Goal: Task Accomplishment & Management: Manage account settings

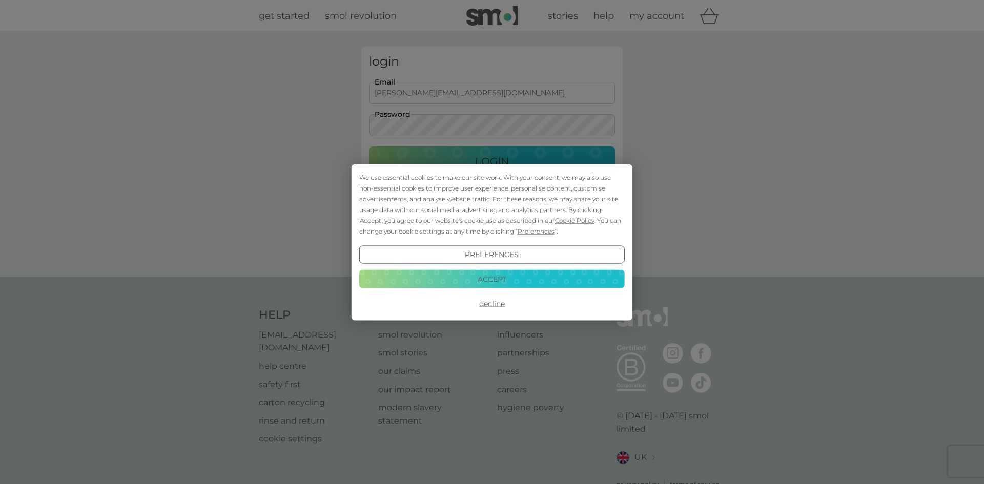
click at [369, 147] on button "Login" at bounding box center [492, 162] width 246 height 30
click at [408, 287] on button "Accept" at bounding box center [492, 279] width 266 height 18
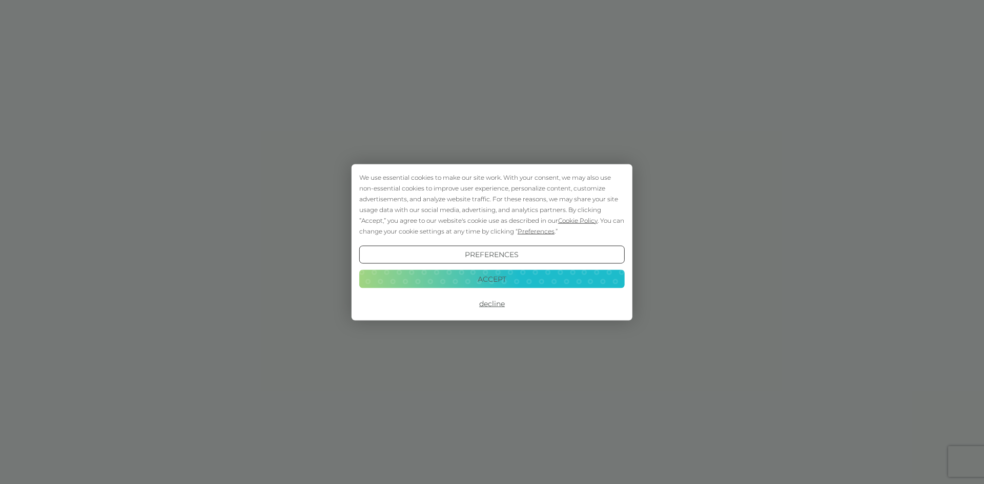
click at [451, 279] on button "Accept" at bounding box center [492, 279] width 266 height 18
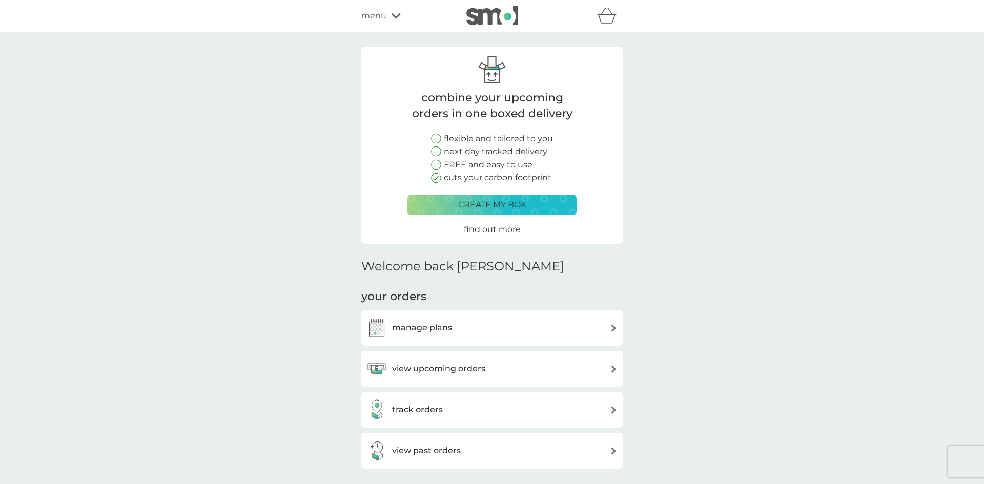
click at [465, 325] on div "manage plans" at bounding box center [491, 328] width 251 height 21
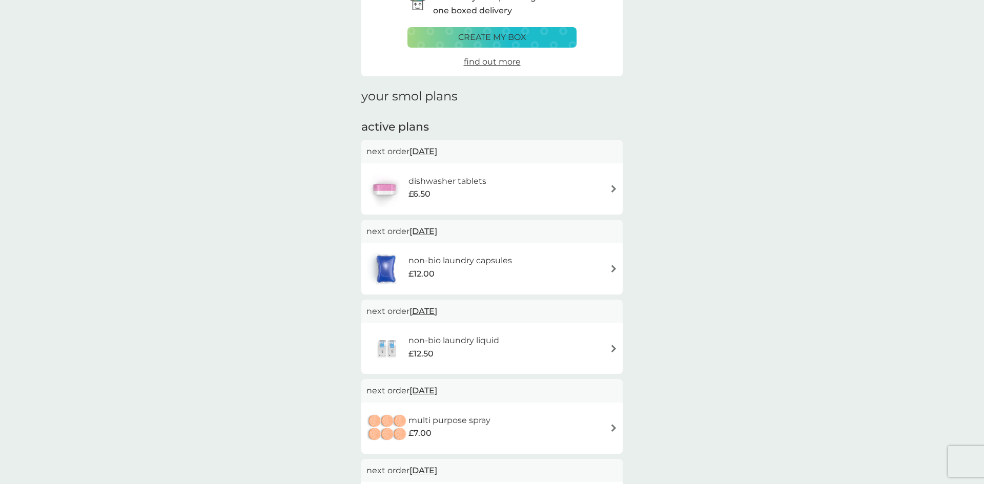
scroll to position [65, 0]
click at [437, 148] on span "25 Sep 2025" at bounding box center [424, 150] width 28 height 20
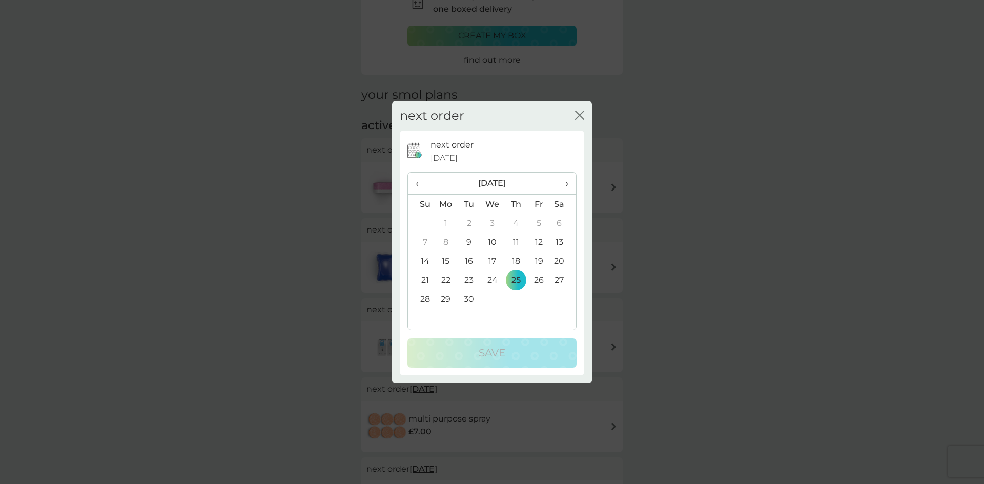
click at [542, 280] on td "26" at bounding box center [538, 280] width 23 height 19
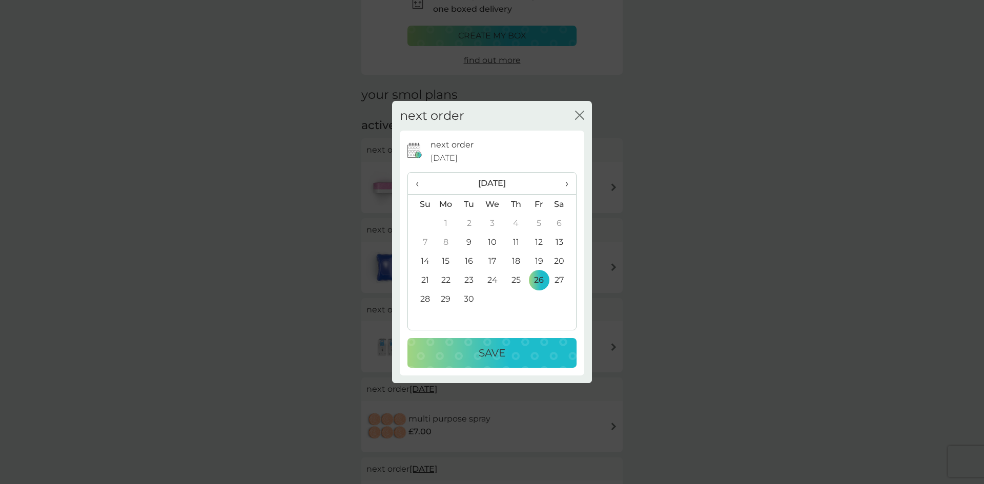
click at [490, 359] on p "Save" at bounding box center [492, 353] width 27 height 16
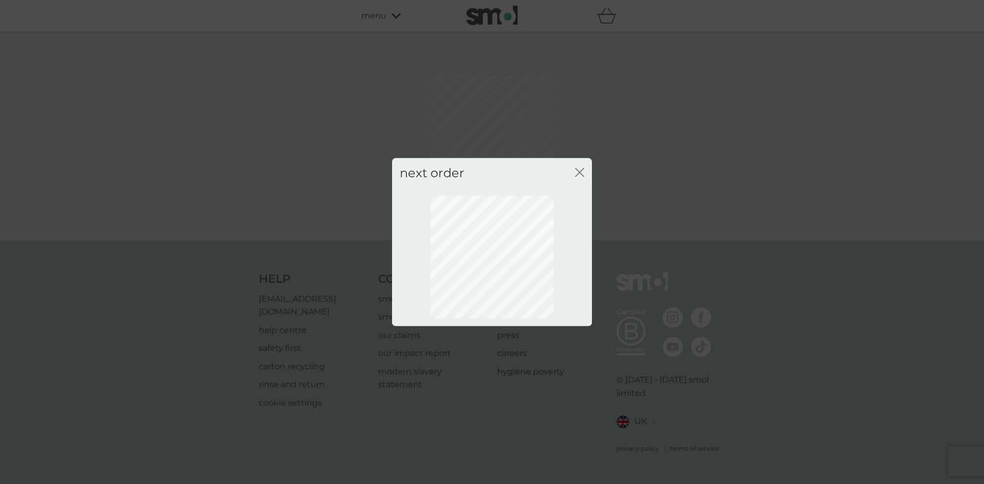
scroll to position [0, 0]
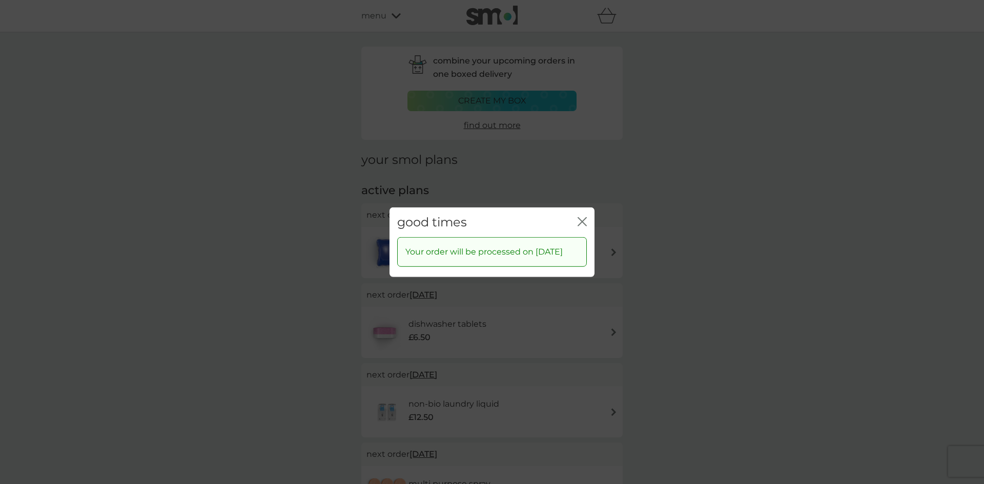
click at [583, 217] on icon "close" at bounding box center [584, 221] width 4 height 8
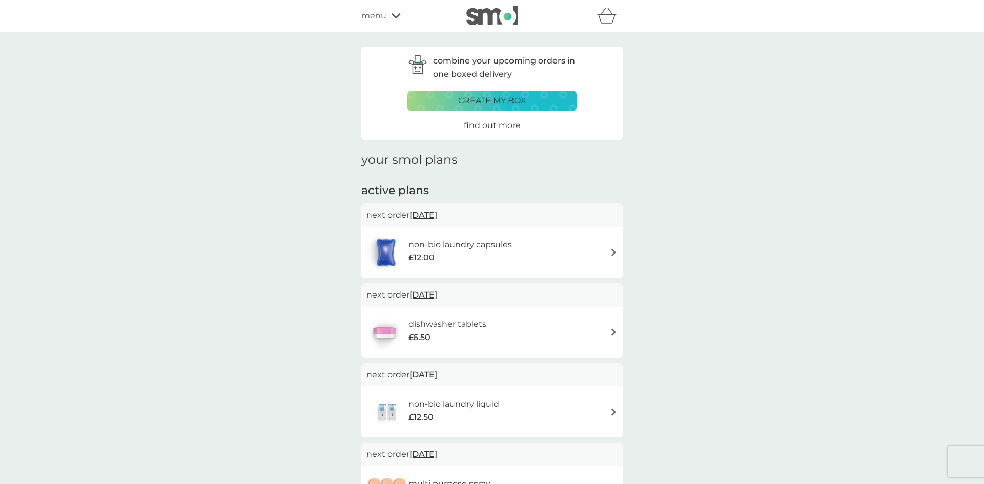
click at [432, 217] on span "25 Sep 2025" at bounding box center [424, 215] width 28 height 20
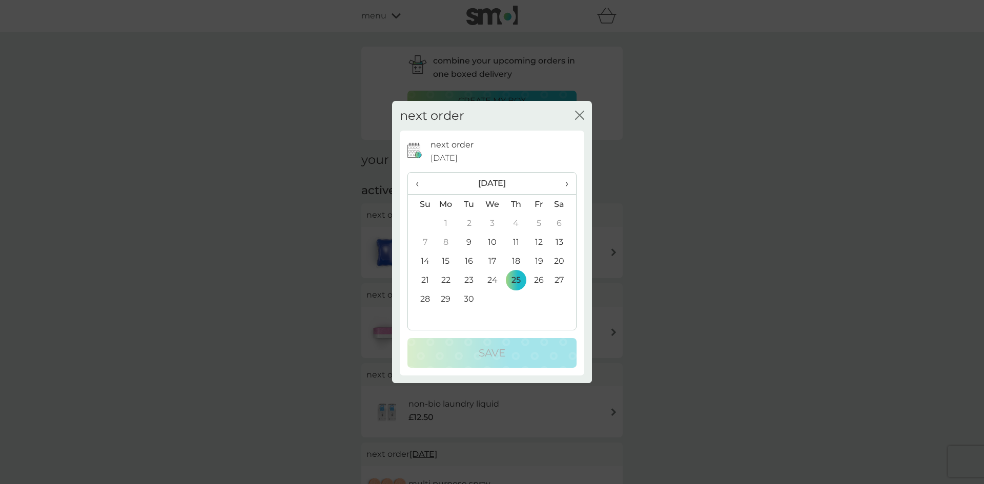
click at [542, 281] on td "26" at bounding box center [538, 280] width 23 height 19
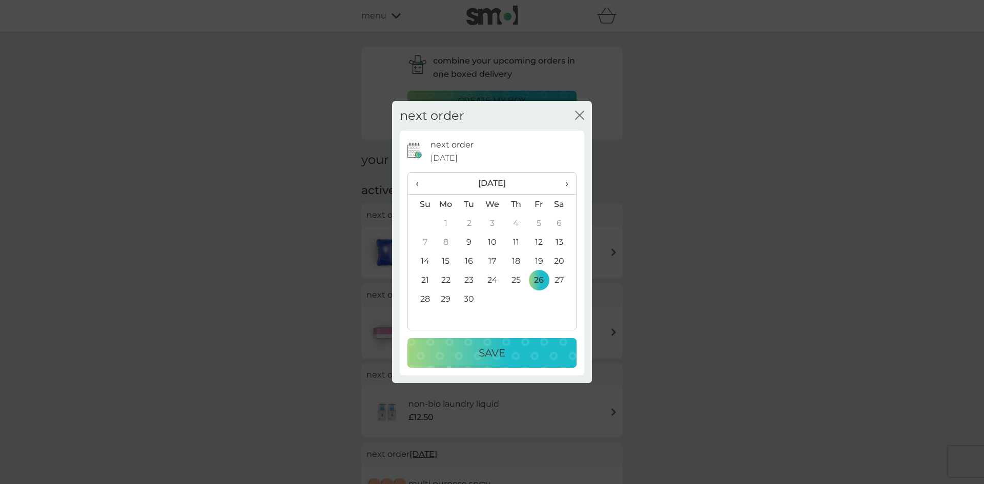
click at [491, 353] on p "Save" at bounding box center [492, 353] width 27 height 16
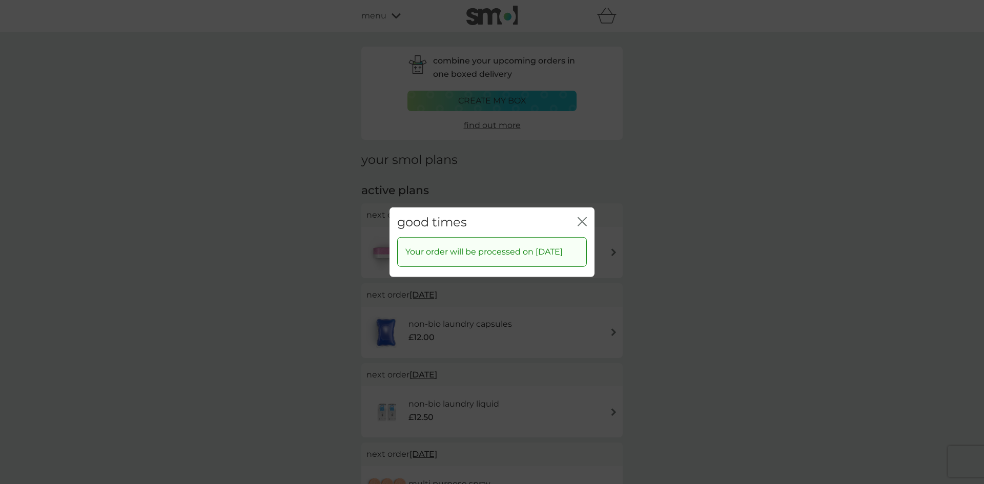
click at [583, 217] on icon "close" at bounding box center [582, 221] width 9 height 9
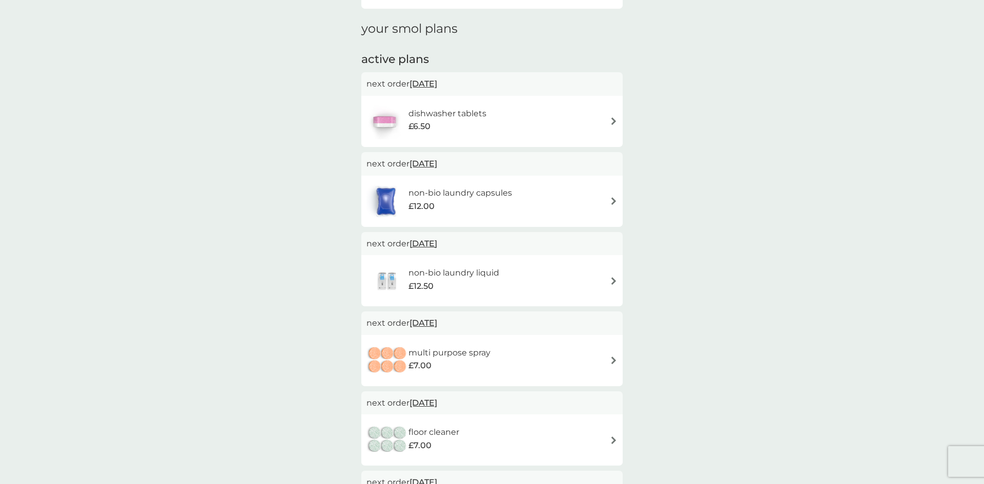
scroll to position [139, 0]
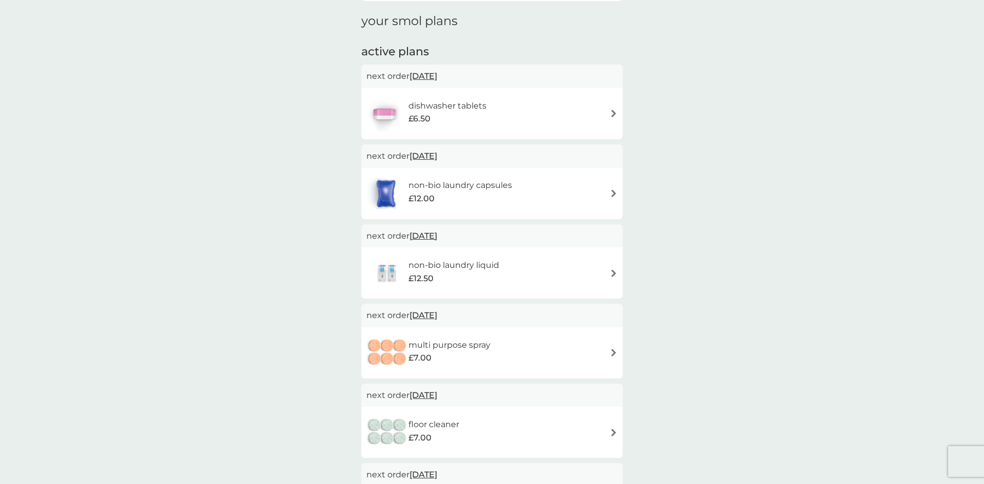
click at [436, 235] on span "28 Sep 2025" at bounding box center [424, 236] width 28 height 20
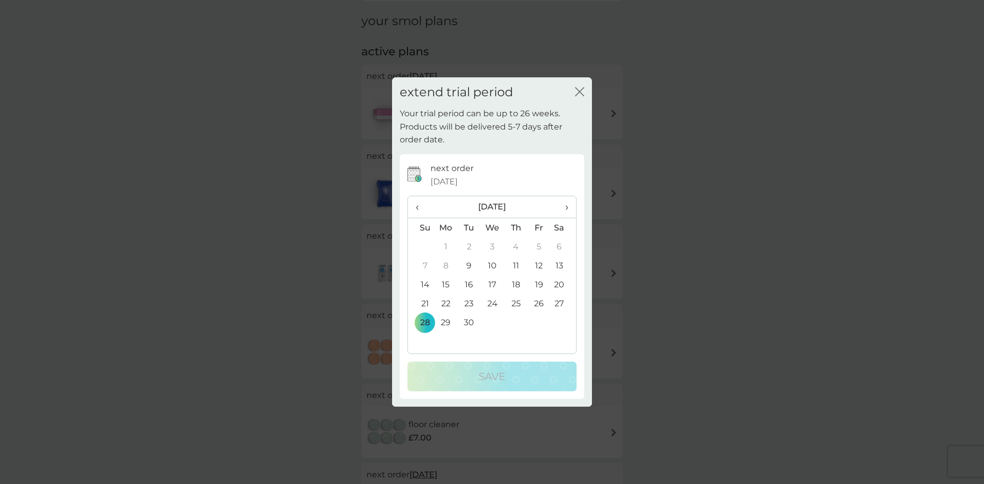
click at [566, 211] on span "›" at bounding box center [563, 207] width 10 height 22
click at [472, 324] on td "28" at bounding box center [469, 322] width 23 height 19
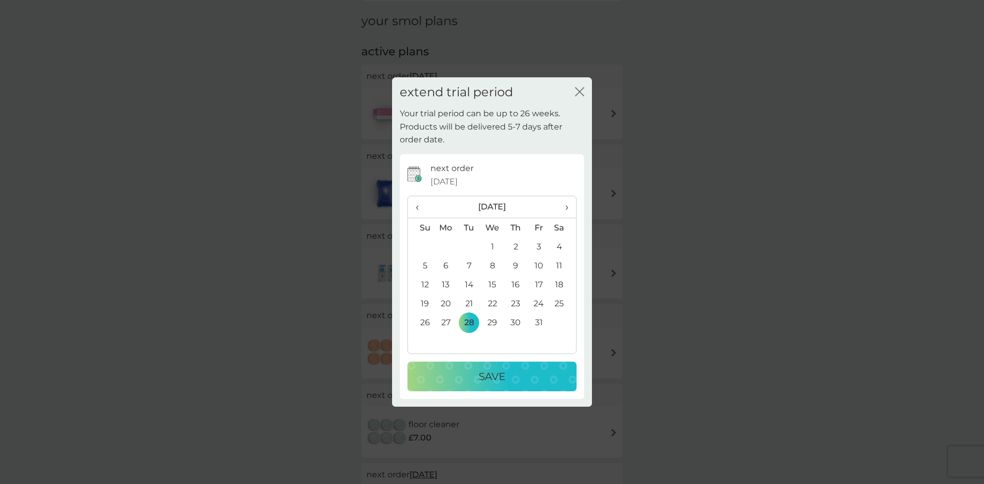
click at [488, 374] on p "Save" at bounding box center [492, 377] width 27 height 16
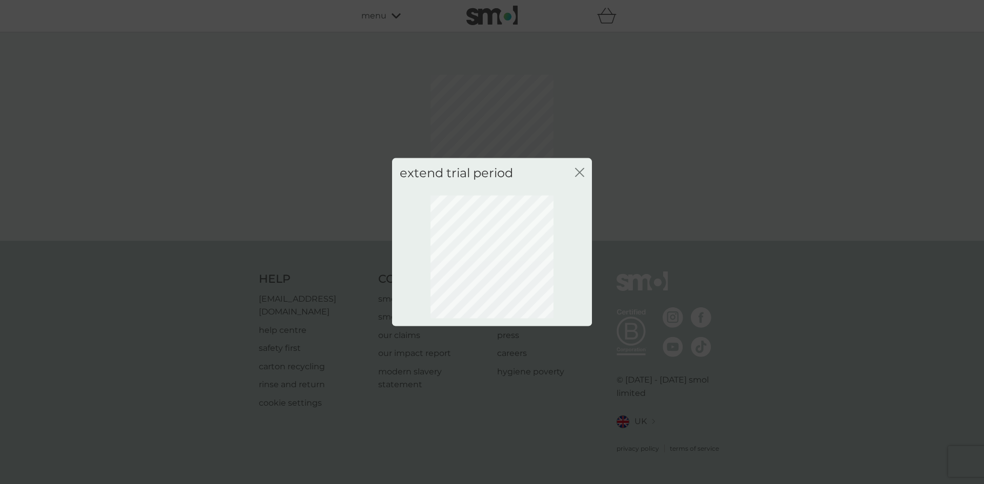
scroll to position [0, 0]
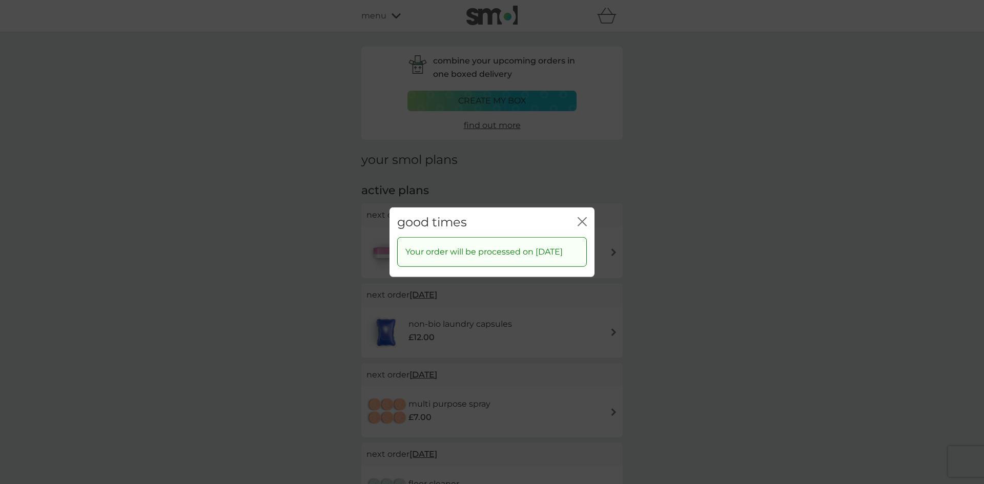
click at [583, 217] on icon "close" at bounding box center [584, 221] width 4 height 8
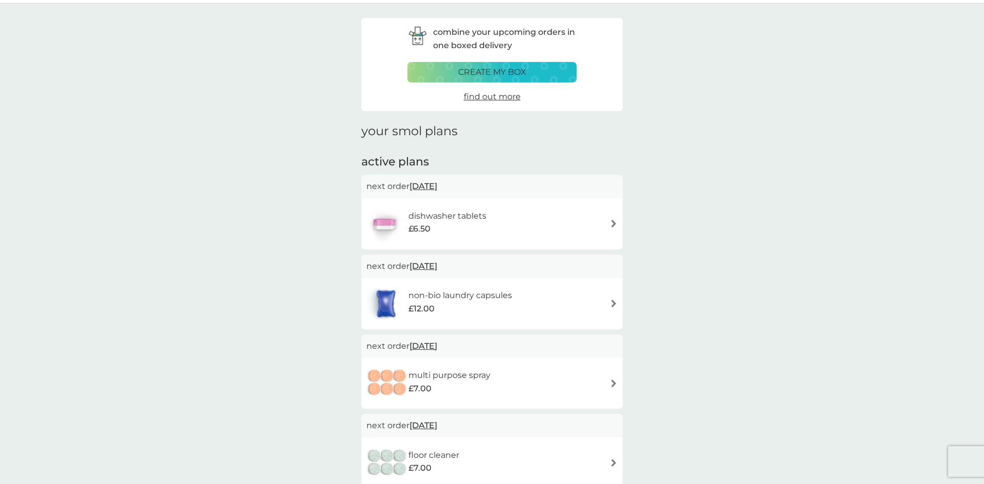
scroll to position [30, 0]
click at [433, 342] on span "21 Oct 2025" at bounding box center [424, 345] width 28 height 20
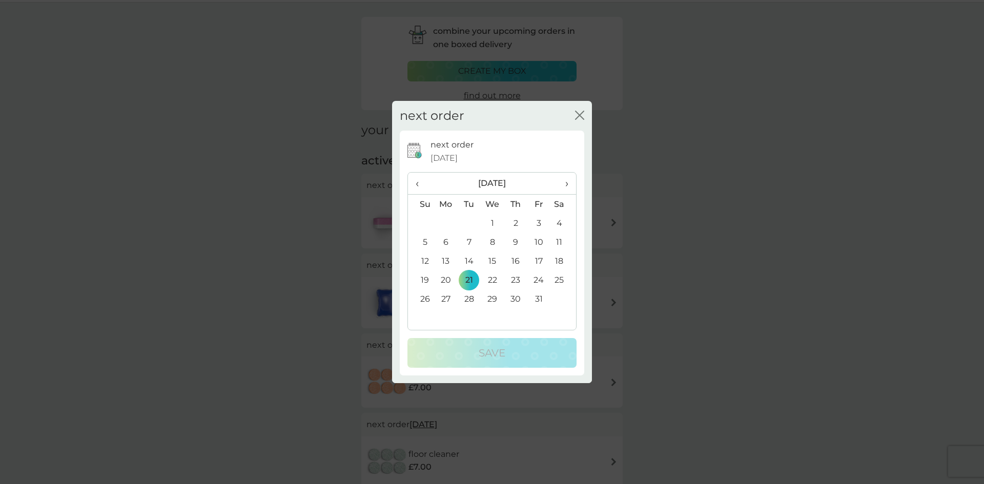
click at [470, 301] on td "28" at bounding box center [469, 299] width 23 height 19
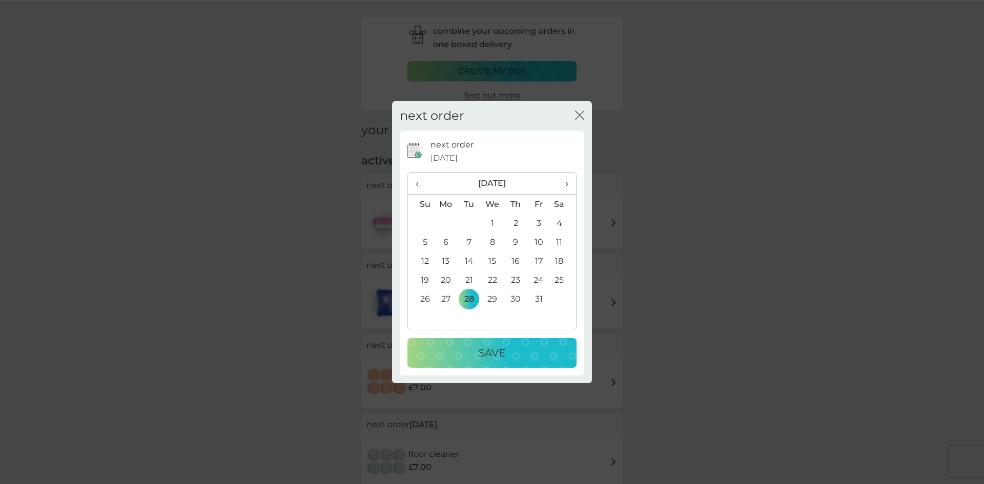
click at [490, 348] on p "Save" at bounding box center [492, 353] width 27 height 16
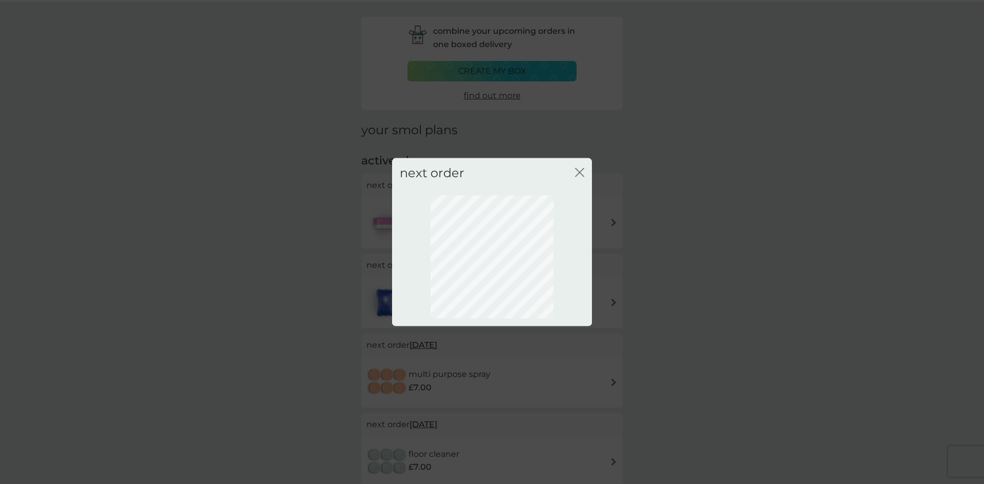
scroll to position [0, 0]
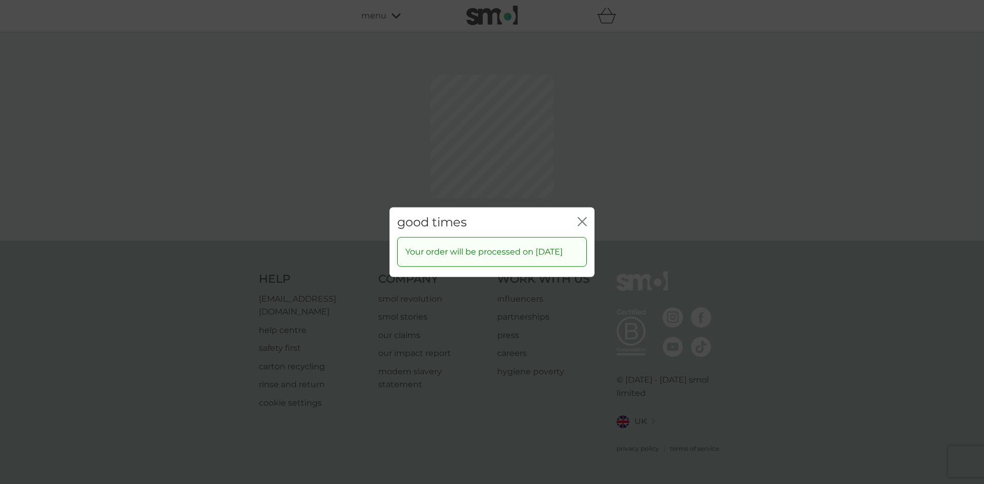
click at [583, 217] on icon "close" at bounding box center [584, 221] width 4 height 8
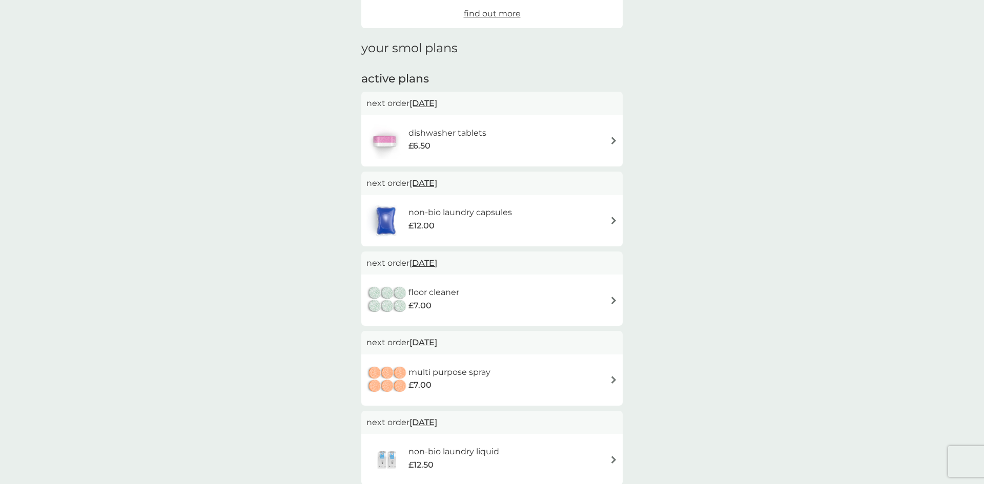
scroll to position [119, 0]
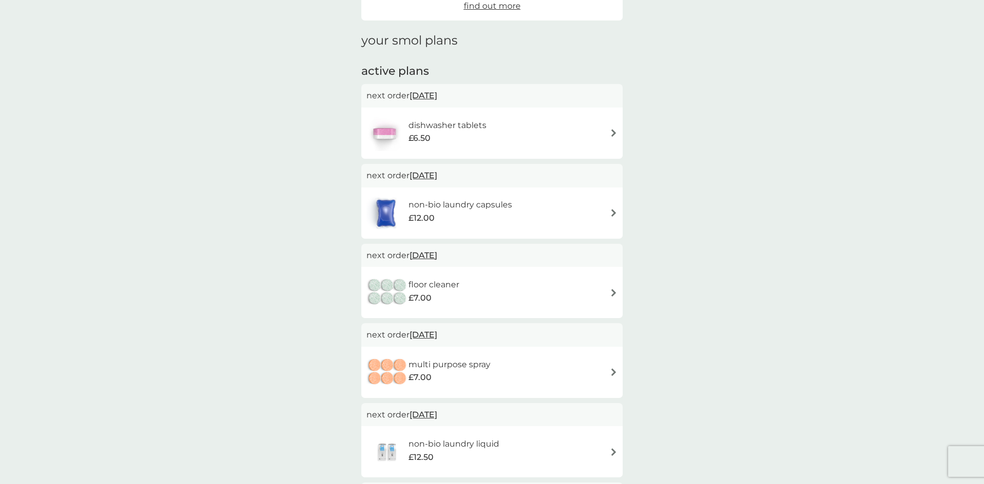
click at [437, 257] on span "24 Oct 2025" at bounding box center [424, 256] width 28 height 20
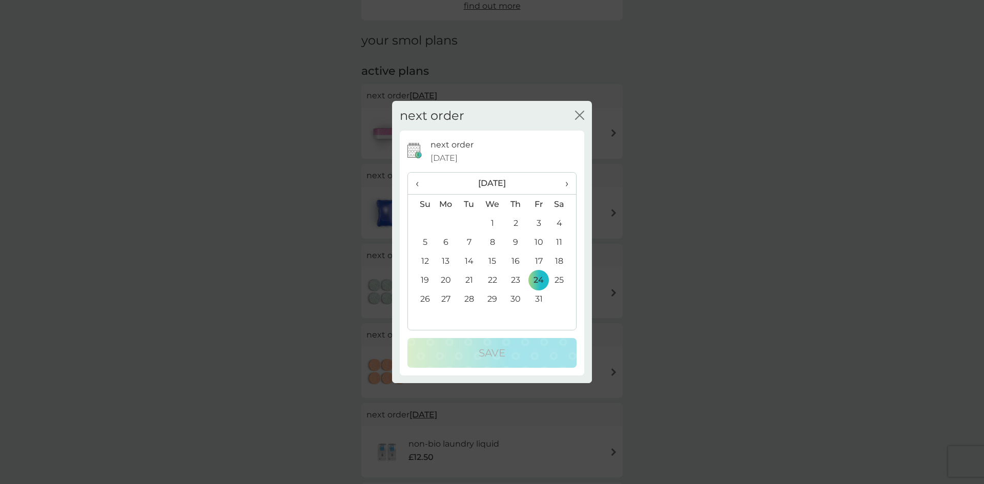
click at [472, 300] on td "28" at bounding box center [469, 299] width 23 height 19
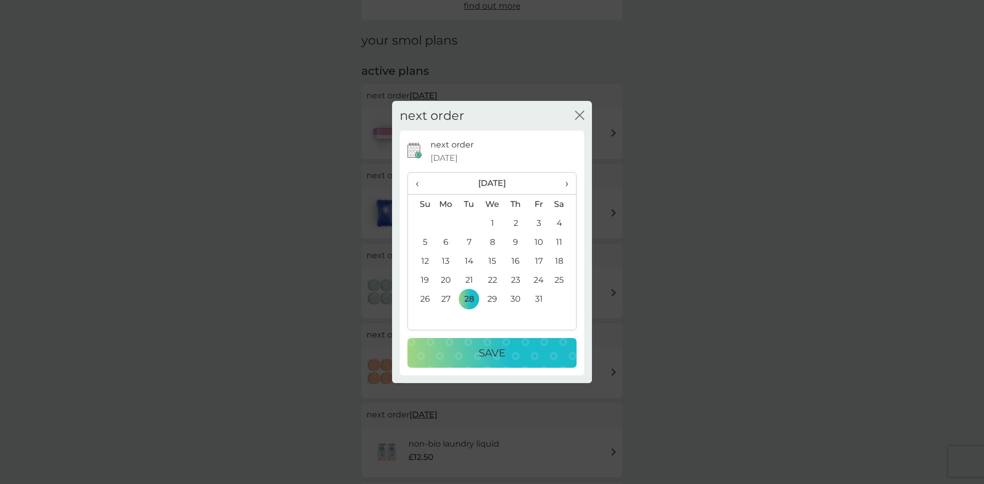
click at [497, 351] on p "Save" at bounding box center [492, 353] width 27 height 16
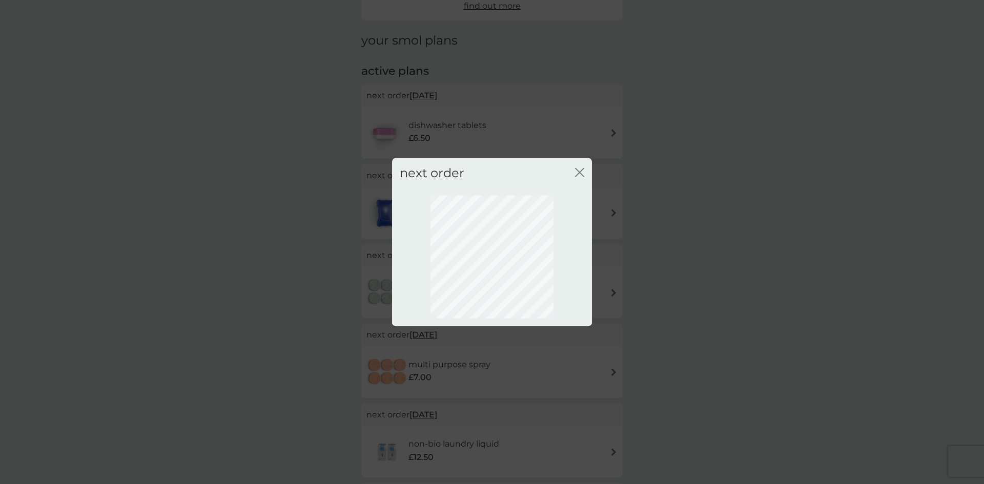
scroll to position [0, 0]
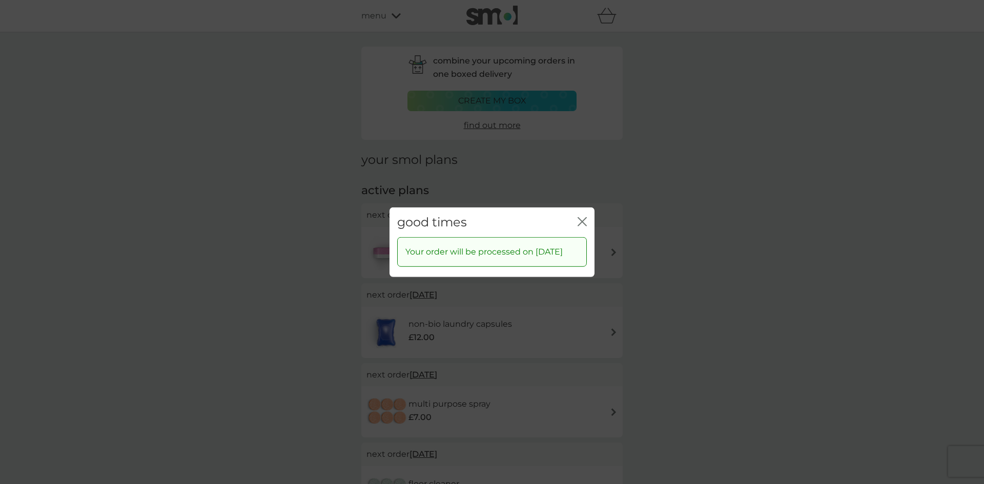
click at [587, 215] on div "good times close" at bounding box center [492, 222] width 205 height 30
click at [579, 217] on icon "close" at bounding box center [582, 221] width 9 height 9
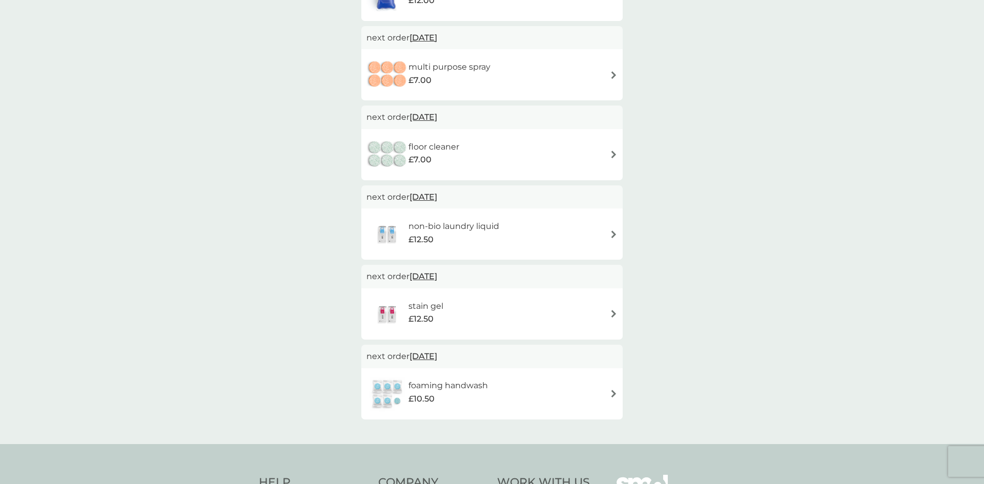
scroll to position [377, 0]
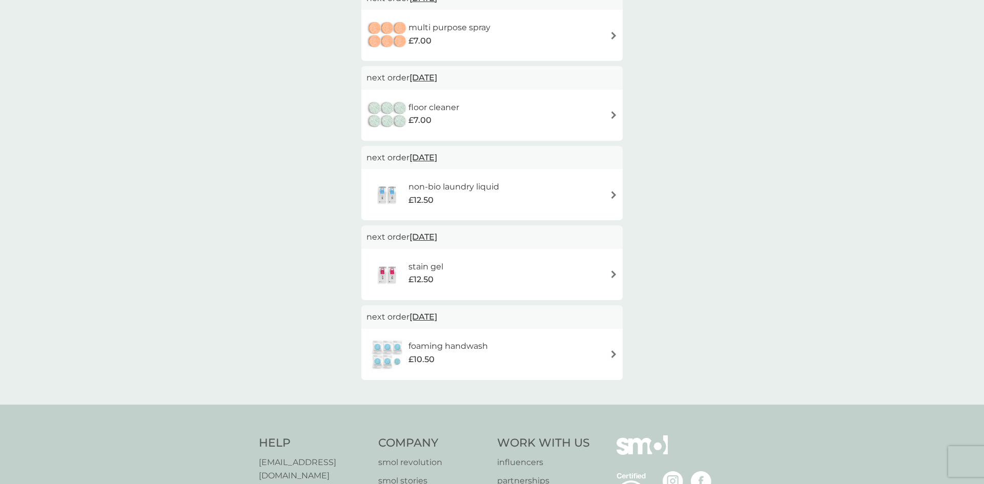
click at [431, 240] on span "22 Nov 2025" at bounding box center [424, 237] width 28 height 20
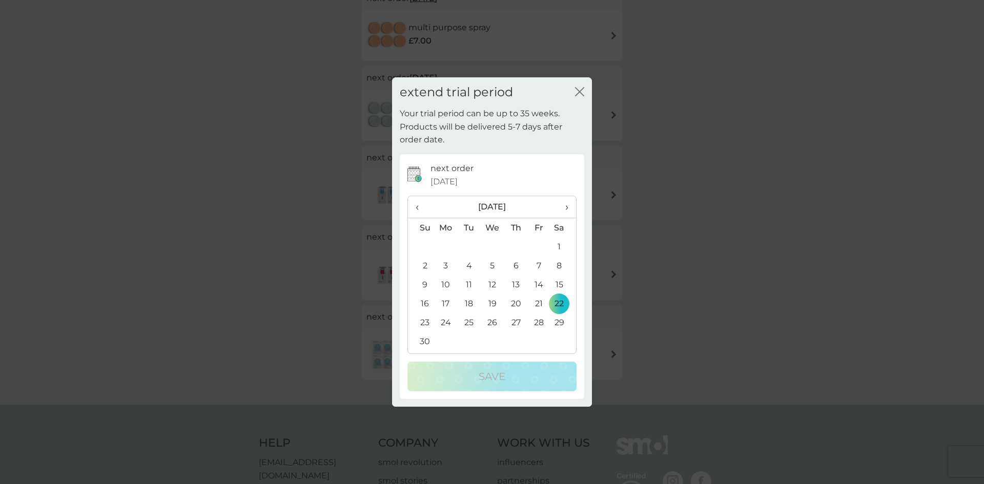
click at [541, 322] on td "28" at bounding box center [538, 322] width 23 height 19
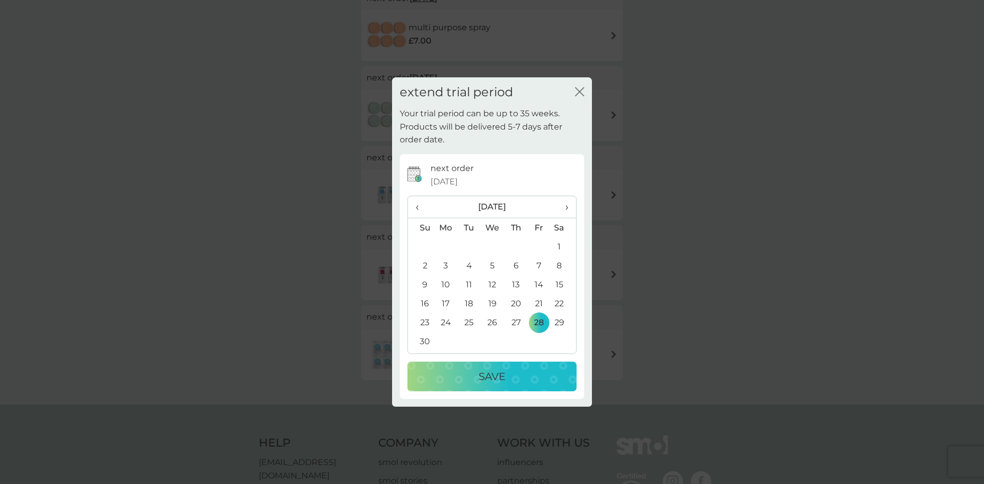
click at [488, 379] on p "Save" at bounding box center [492, 377] width 27 height 16
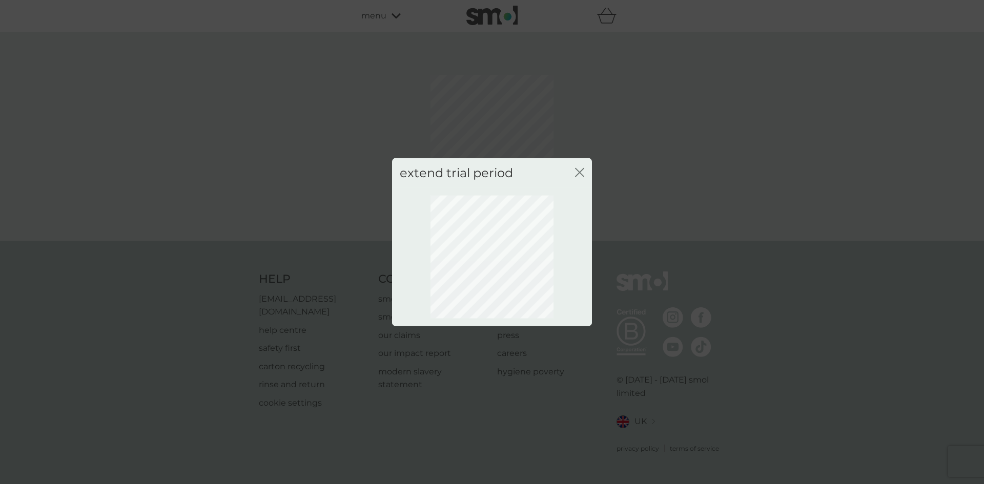
scroll to position [0, 0]
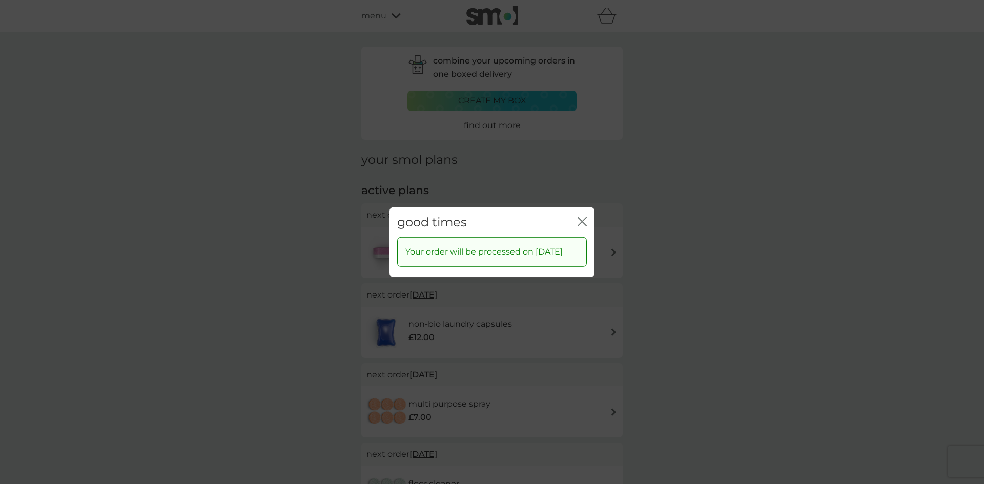
click at [582, 217] on icon "close" at bounding box center [582, 221] width 9 height 9
